Goal: Entertainment & Leisure: Browse casually

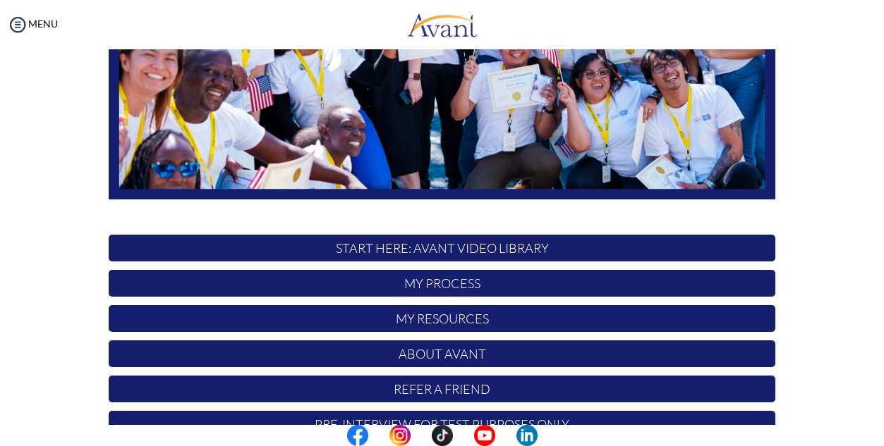
scroll to position [300, 0]
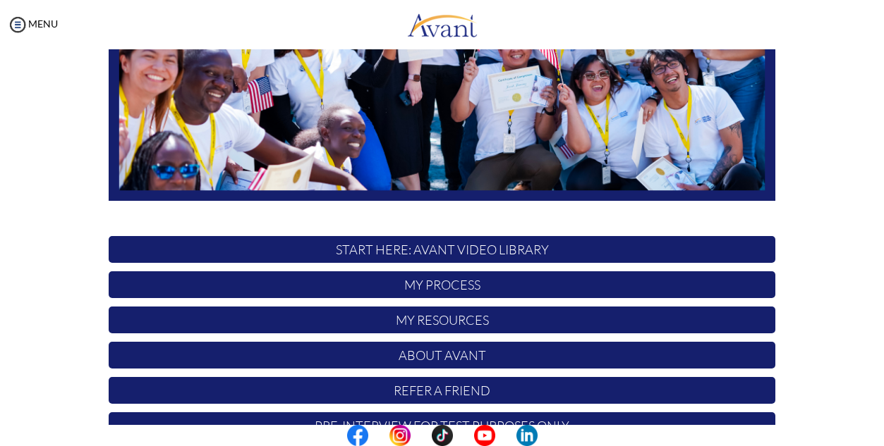
click at [473, 252] on p "START HERE: Avant Video Library" at bounding box center [442, 249] width 666 height 27
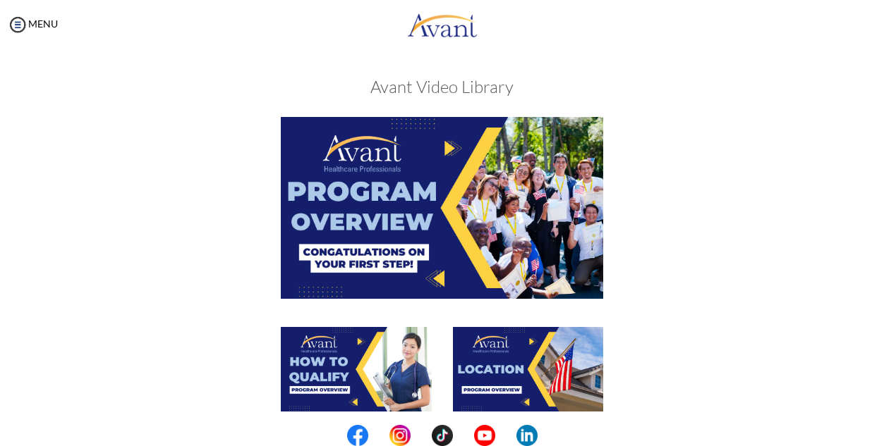
click at [479, 208] on img at bounding box center [442, 207] width 323 height 181
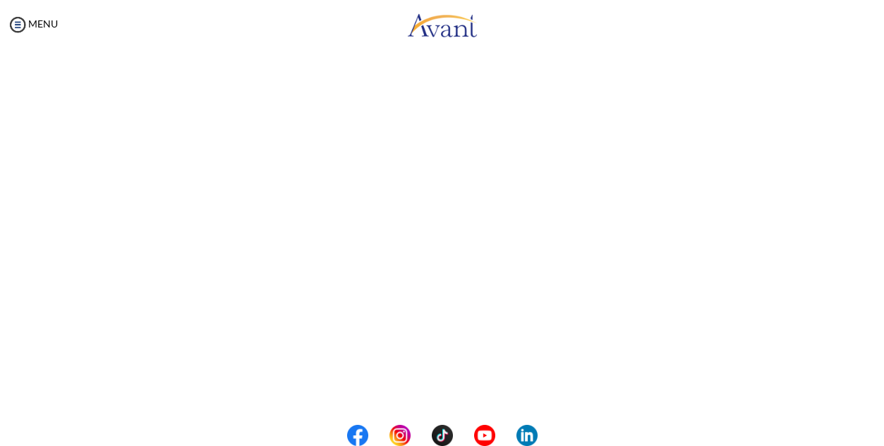
scroll to position [248, 0]
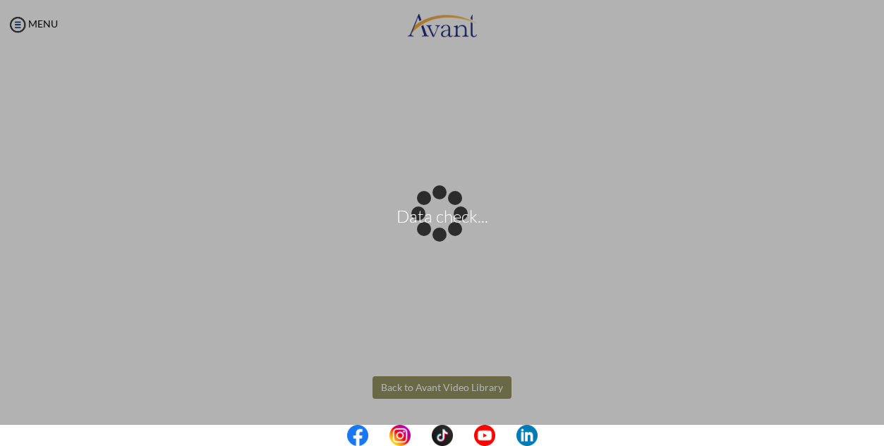
click at [847, 309] on body "Data check... Maintenance break. Please come back in 2 hours. MENU My Status Wh…" at bounding box center [442, 223] width 884 height 446
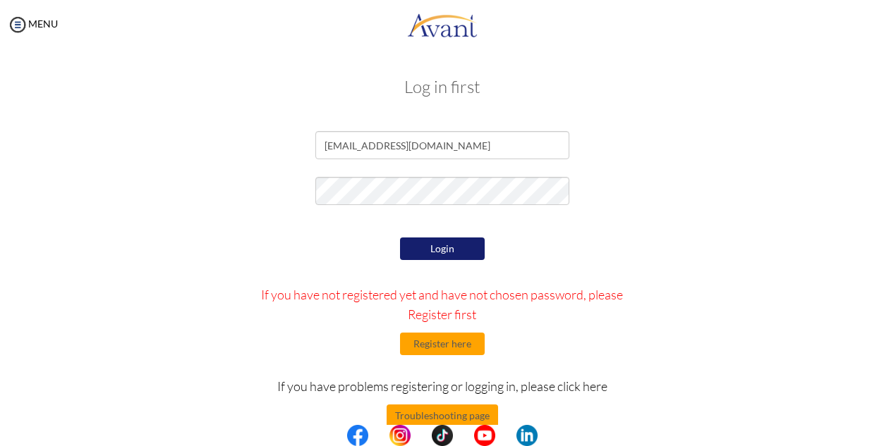
click at [427, 250] on button "Login" at bounding box center [442, 249] width 85 height 23
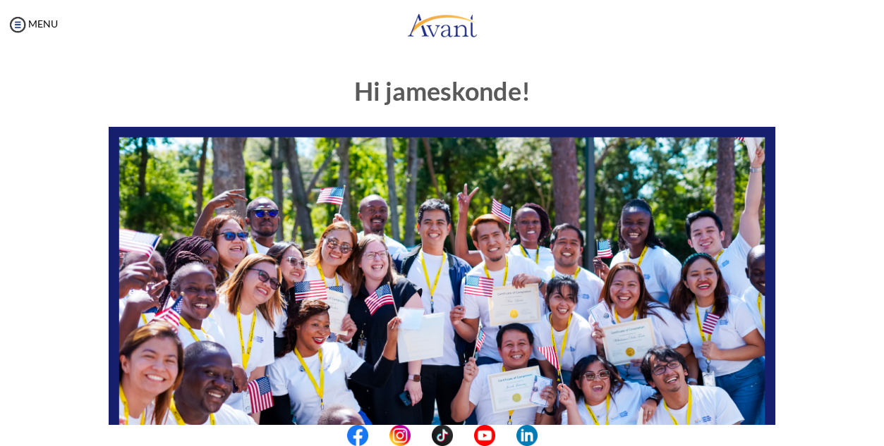
click at [482, 311] on img at bounding box center [442, 314] width 666 height 375
click at [464, 314] on img at bounding box center [442, 314] width 666 height 375
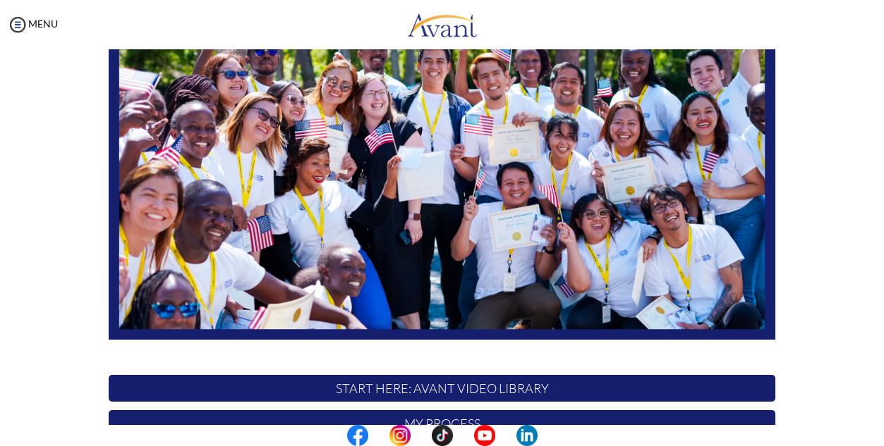
scroll to position [168, 0]
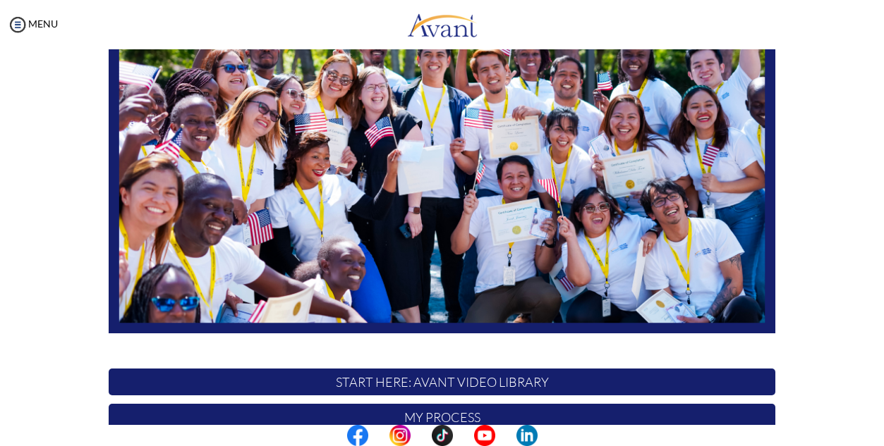
click at [498, 378] on p "START HERE: Avant Video Library" at bounding box center [442, 382] width 666 height 27
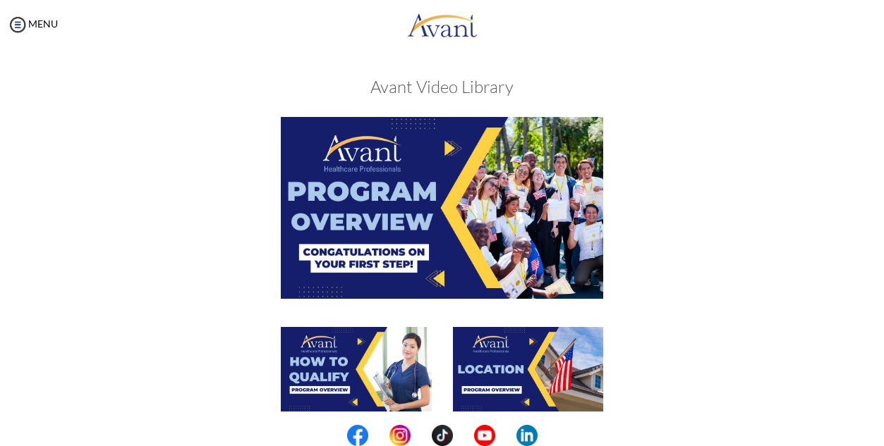
click at [457, 213] on img at bounding box center [442, 207] width 323 height 181
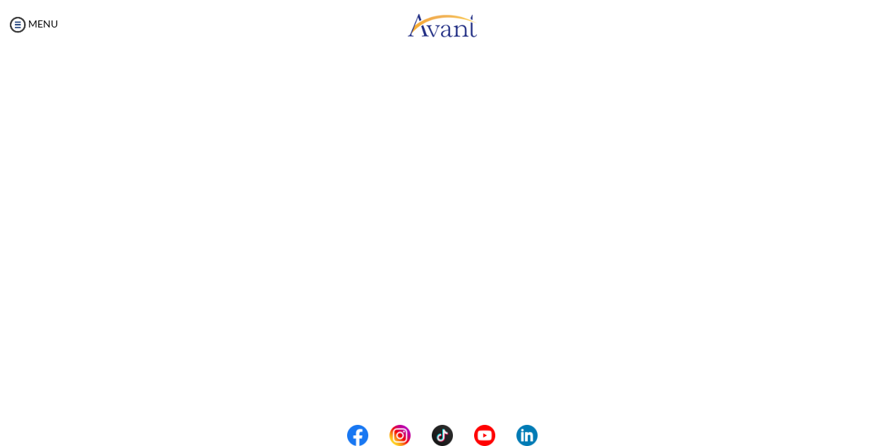
scroll to position [183, 0]
